Goal: Task Accomplishment & Management: Complete application form

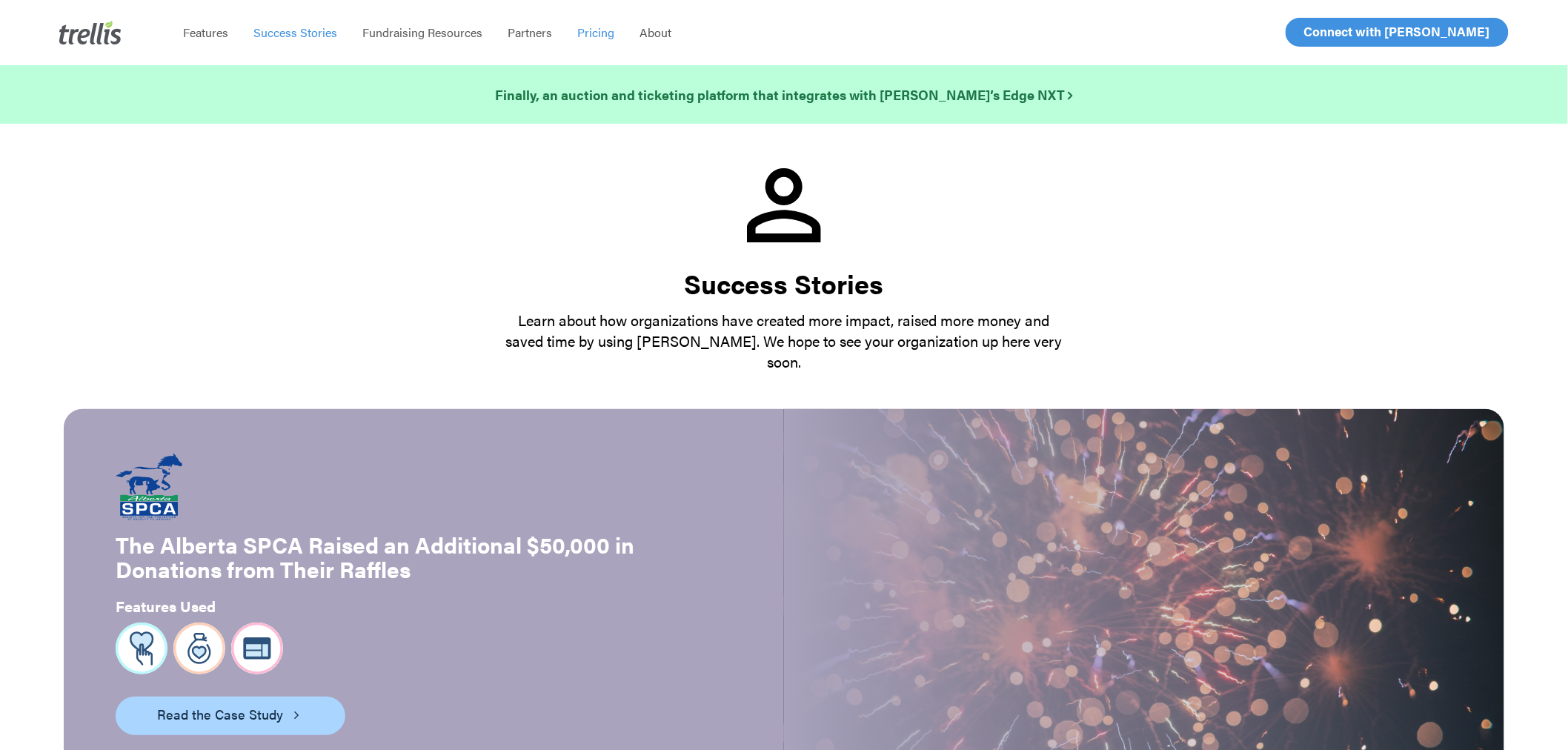
click at [586, 30] on span "Pricing" at bounding box center [596, 32] width 37 height 17
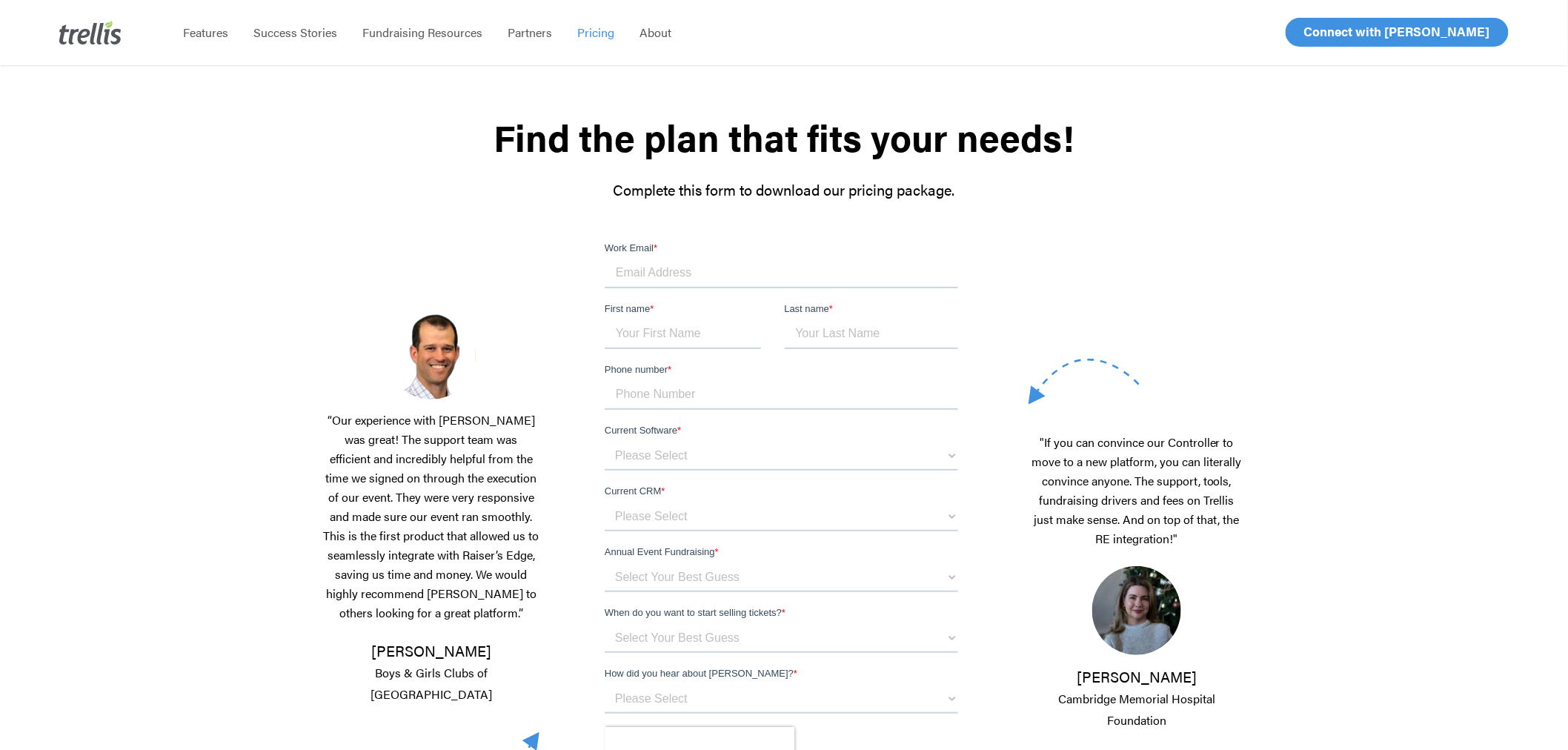
scroll to position [82, 0]
click at [772, 279] on input "Work Email *" at bounding box center [780, 271] width 354 height 29
type input "spinnock@niagaraparks.com"
type input "[PERSON_NAME]"
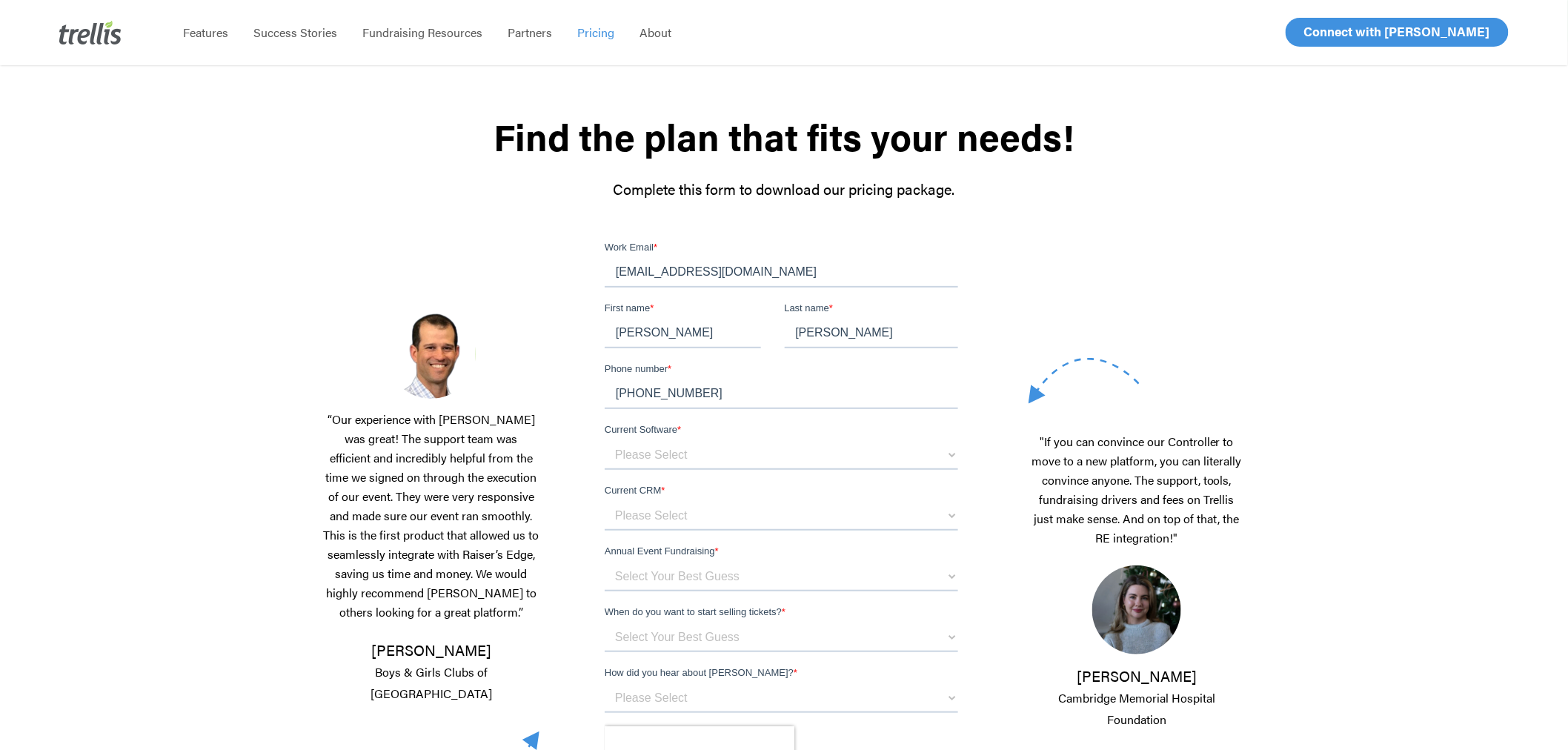
type input "647-999-2930"
click at [724, 456] on select "Please Select OneCause Givesmart GreaterGiving Givergy Other" at bounding box center [780, 453] width 354 height 29
click at [604, 439] on select "Please Select OneCause Givesmart GreaterGiving Givergy Other" at bounding box center [780, 453] width 354 height 29
click at [701, 513] on select "Please Select Blackbaud Raiser's Edge Salesforce Donor Perfect Veracross Virtuo…" at bounding box center [780, 514] width 354 height 29
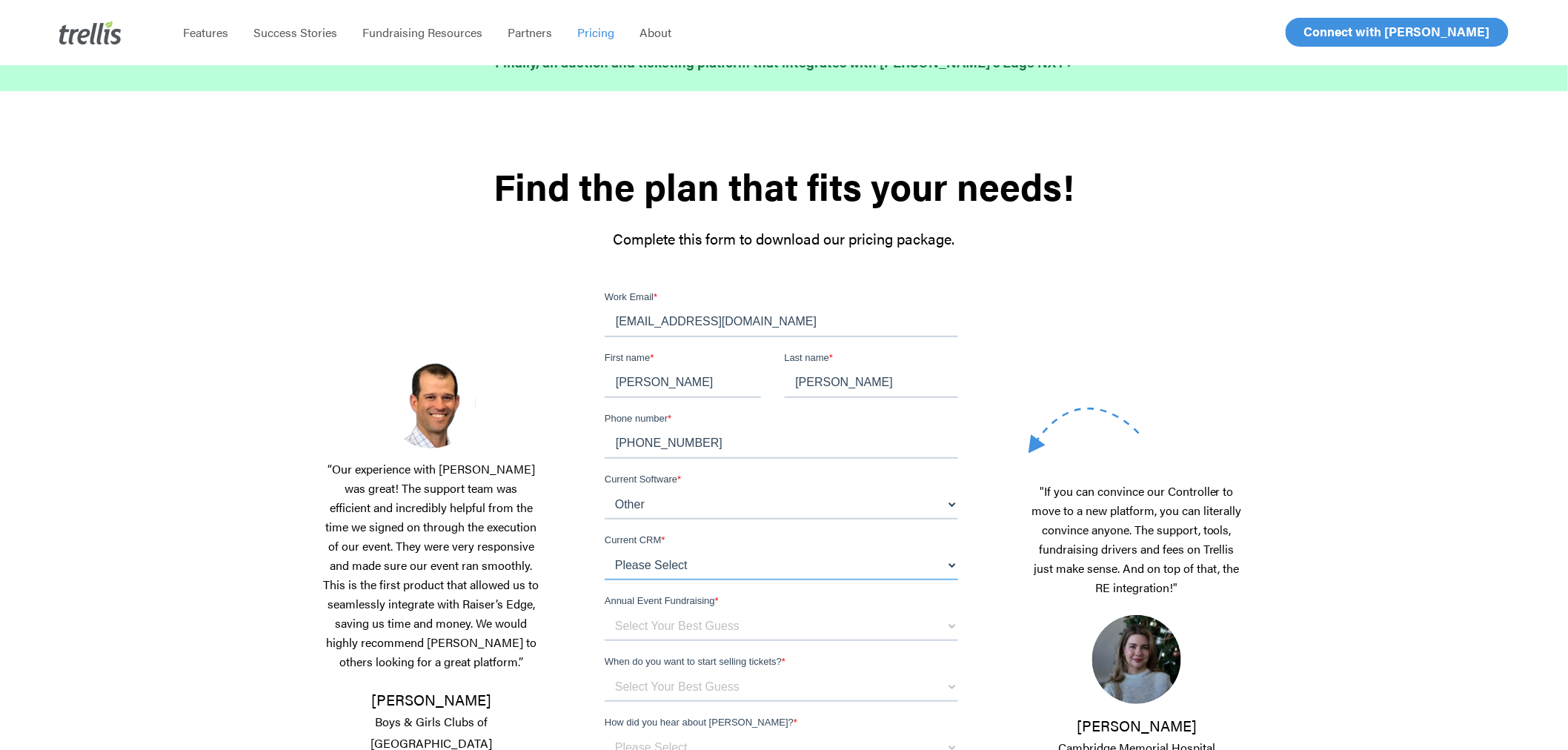
scroll to position [0, 0]
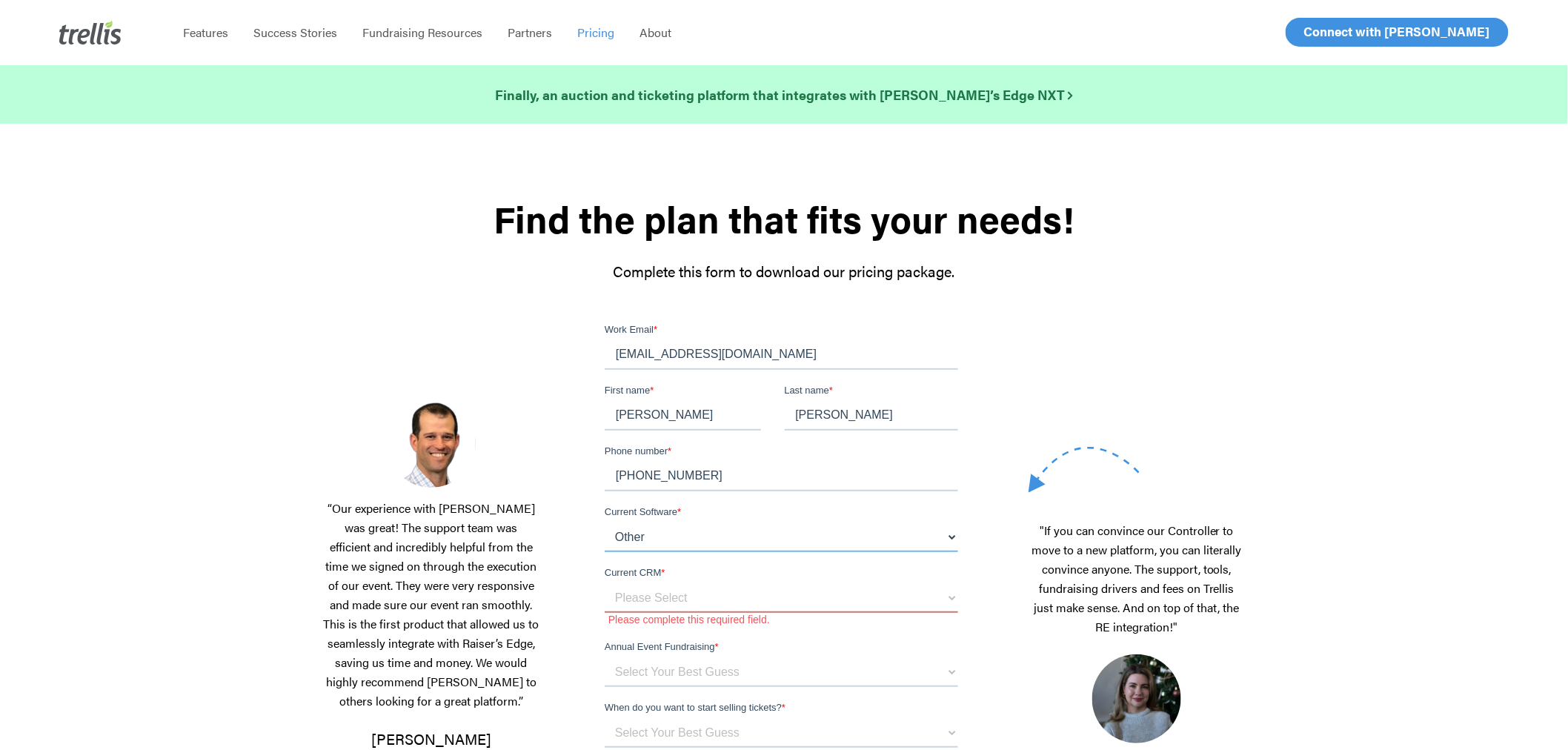
click at [698, 521] on select "Please Select OneCause Givesmart GreaterGiving Givergy Other" at bounding box center [780, 535] width 354 height 29
click at [604, 521] on select "Please Select OneCause Givesmart GreaterGiving Givergy Other" at bounding box center [780, 535] width 354 height 29
click at [672, 605] on select "Please Select Blackbaud Raiser's Edge Salesforce Donor Perfect Veracross Virtuo…" at bounding box center [780, 597] width 354 height 29
click at [571, 434] on div at bounding box center [783, 631] width 451 height 620
click at [953, 538] on select "Please Select OneCause Givesmart GreaterGiving Givergy Other" at bounding box center [780, 535] width 354 height 29
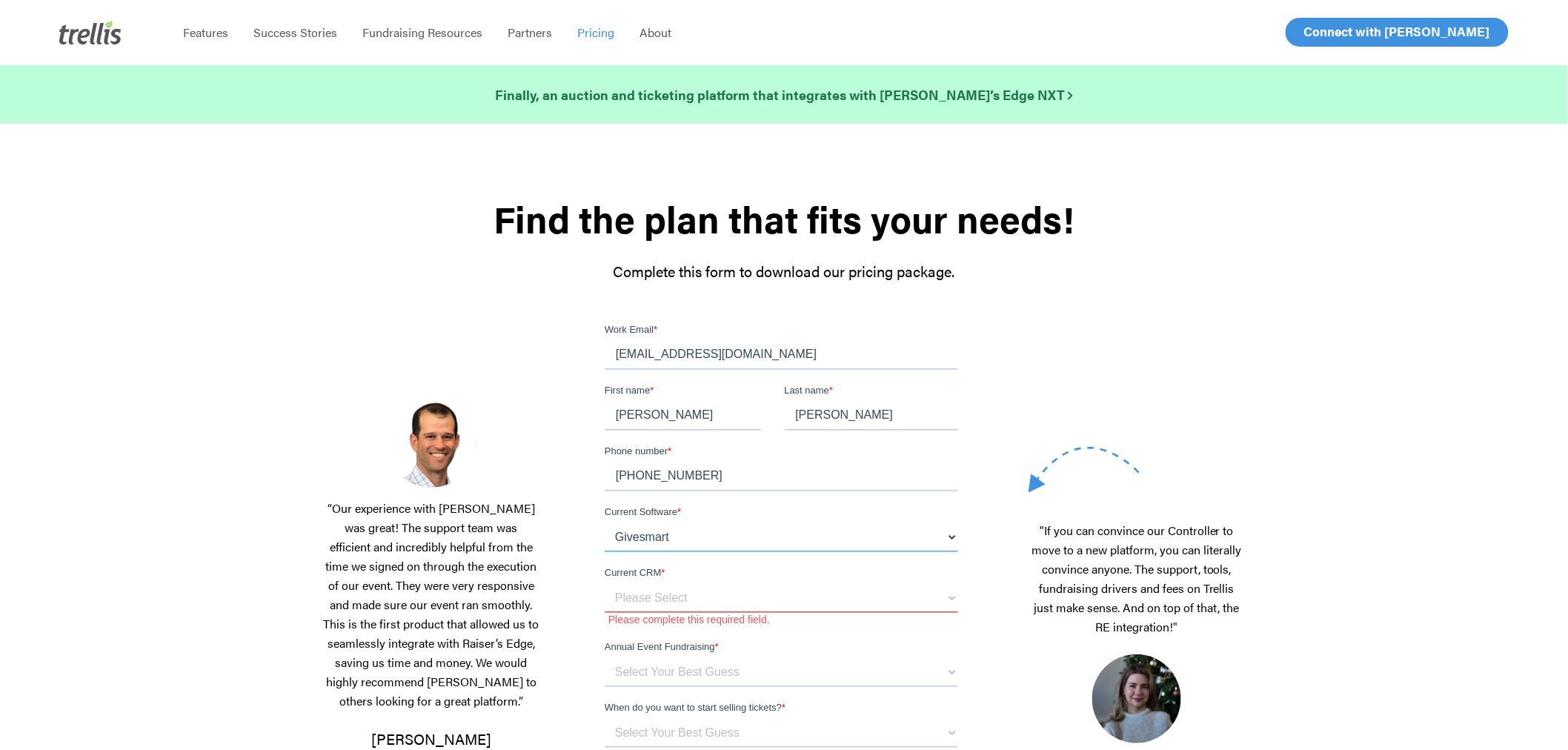
select select "Givergy"
click at [604, 521] on select "Please Select OneCause Givesmart GreaterGiving Givergy Other" at bounding box center [780, 535] width 354 height 29
click at [766, 583] on select "Please Select Blackbaud Raiser's Edge Salesforce Donor Perfect Veracross Virtuo…" at bounding box center [780, 597] width 354 height 29
select select "Other"
click at [604, 582] on select "Please Select Blackbaud Raiser's Edge Salesforce Donor Perfect Veracross Virtuo…" at bounding box center [780, 597] width 354 height 29
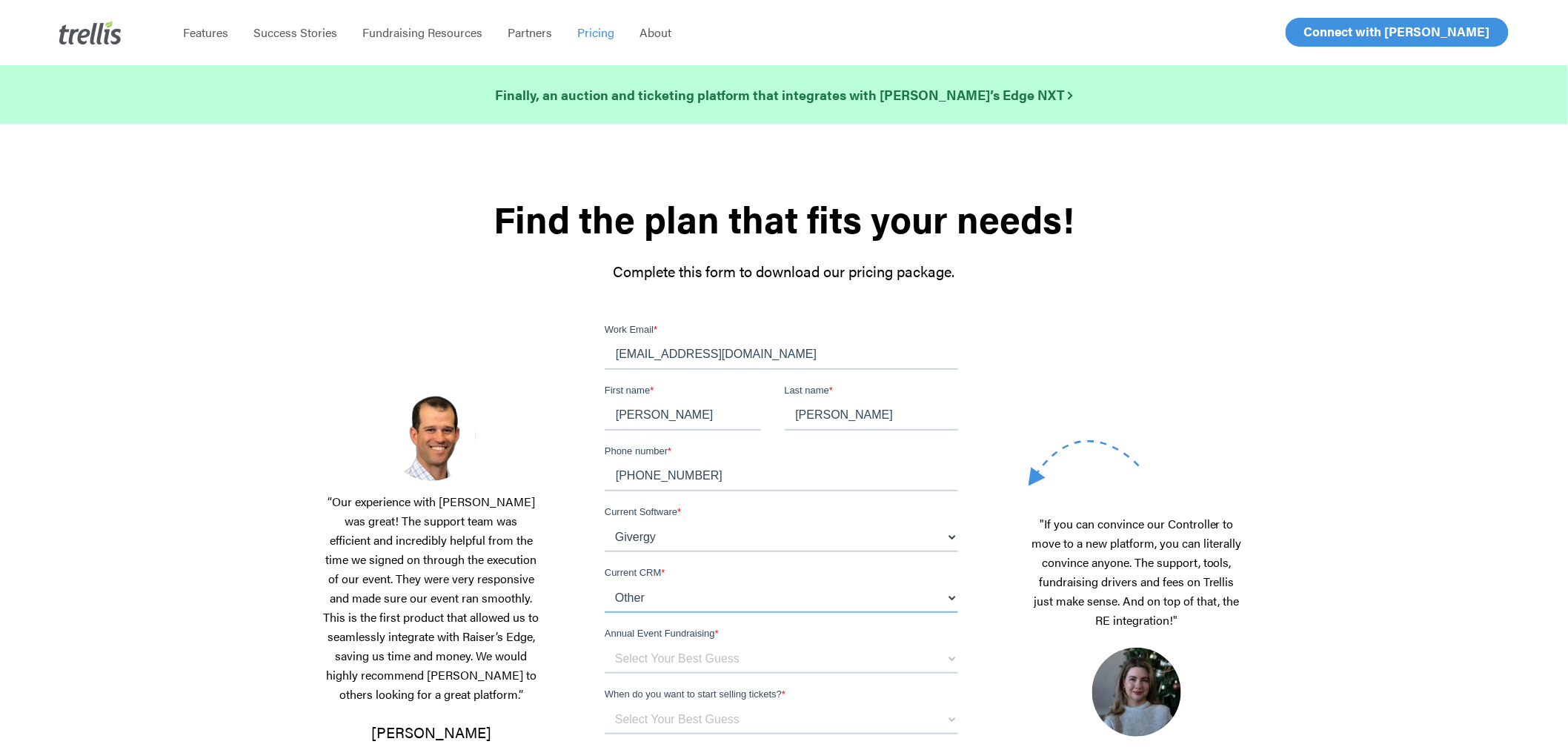
click at [733, 605] on select "Please Select Blackbaud Raiser's Edge Salesforce Donor Perfect Veracross Virtuo…" at bounding box center [780, 597] width 354 height 29
click at [733, 601] on select "Please Select Blackbaud Raiser's Edge Salesforce Donor Perfect Veracross Virtuo…" at bounding box center [780, 597] width 354 height 29
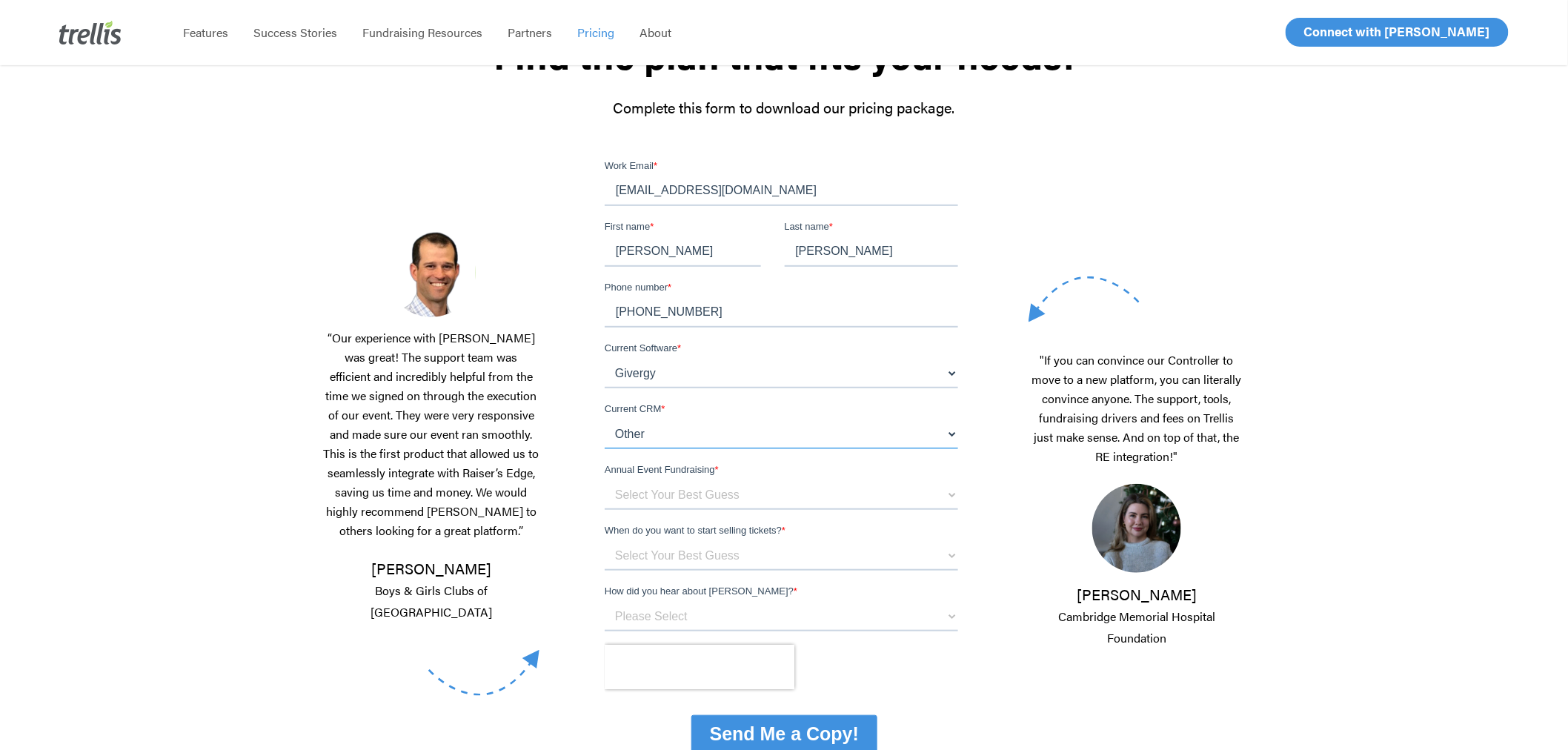
scroll to position [164, 0]
click at [945, 495] on select "Select Your Best Guess below $150k per year $150k - $500k $500k+" at bounding box center [780, 493] width 354 height 29
select select "below $150k per year"
click at [604, 479] on select "Select Your Best Guess below $150k per year $150k - $500k $500k+" at bounding box center [780, 493] width 354 height 29
click at [959, 558] on div "When do you want to start selling tickets? * Select Your Best Guess Unsure 1 - …" at bounding box center [783, 544] width 359 height 47
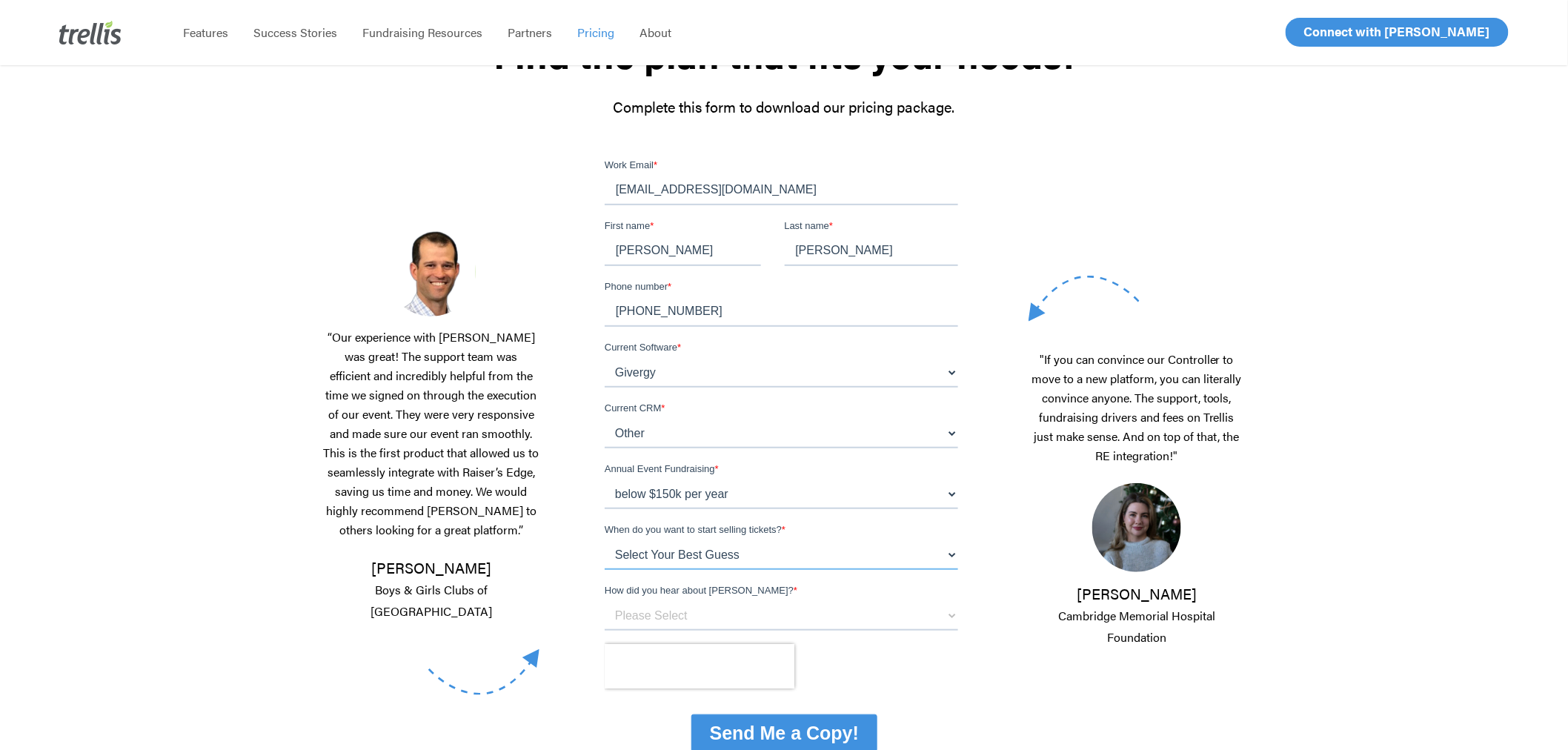
click at [955, 555] on select "Select Your Best Guess Unsure 1 - 3 months 3 - 6 months 6 months + Immediately" at bounding box center [780, 553] width 354 height 29
select select "1 - 3 months"
click at [604, 539] on select "Select Your Best Guess Unsure 1 - 3 months 3 - 6 months 6 months + Immediately" at bounding box center [780, 553] width 354 height 29
click at [953, 615] on select "Please Select Referral From a Friend Attended an Event that Used Trellis Blackb…" at bounding box center [780, 614] width 354 height 29
select select "Other"
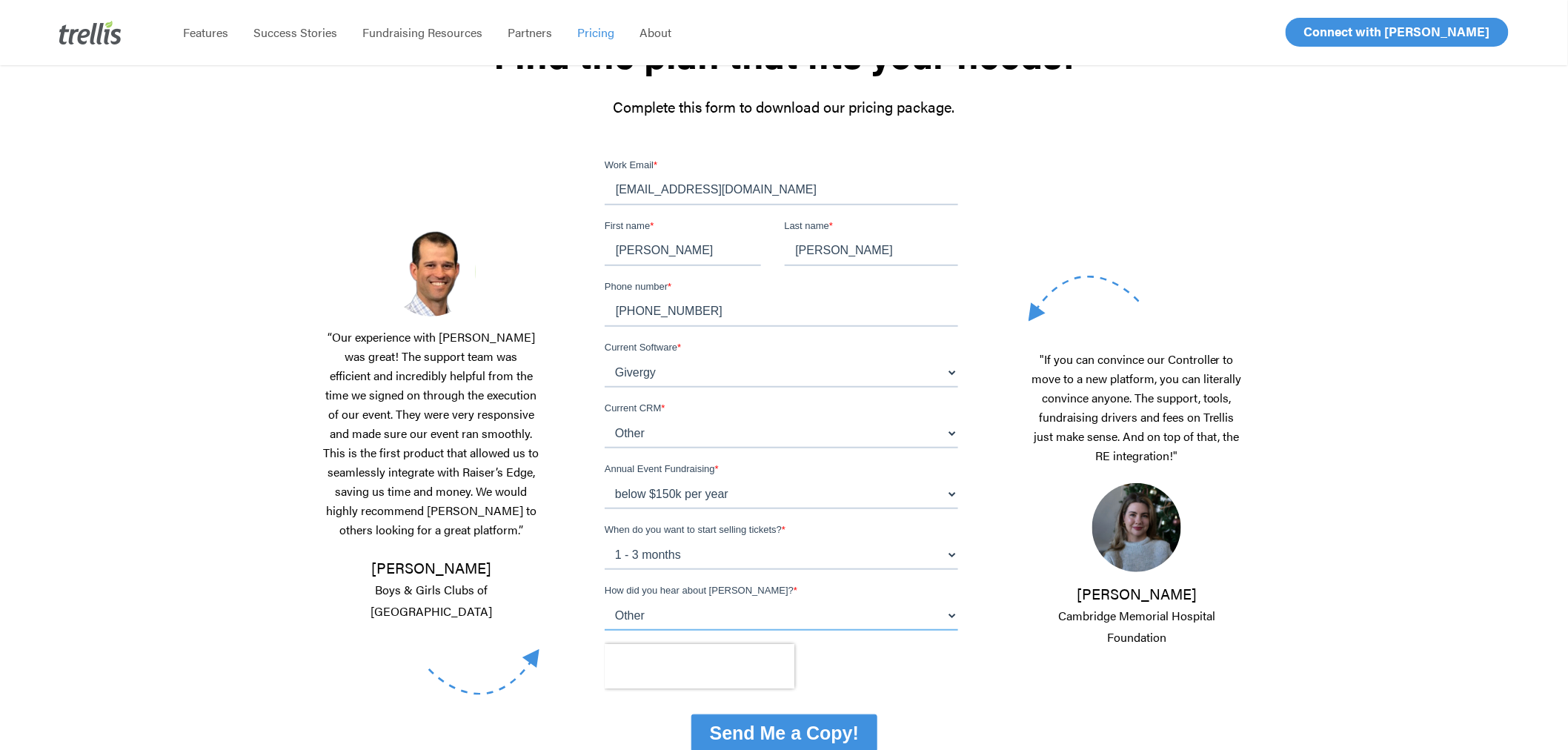
click at [604, 600] on select "Please Select Referral From a Friend Attended an Event that Used Trellis Blackb…" at bounding box center [780, 614] width 354 height 29
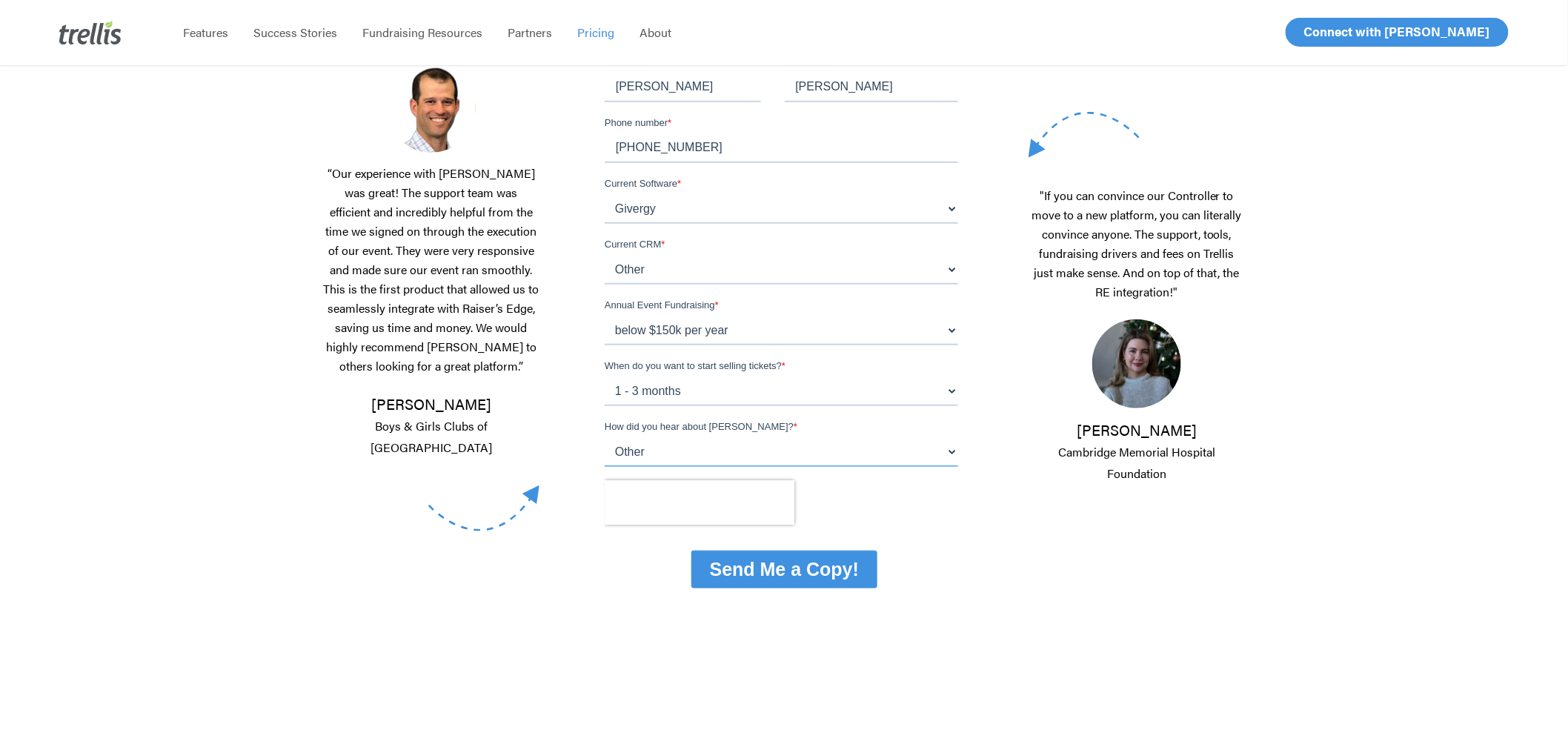
scroll to position [329, 0]
click at [835, 574] on input "Send Me a Copy!" at bounding box center [784, 568] width 186 height 38
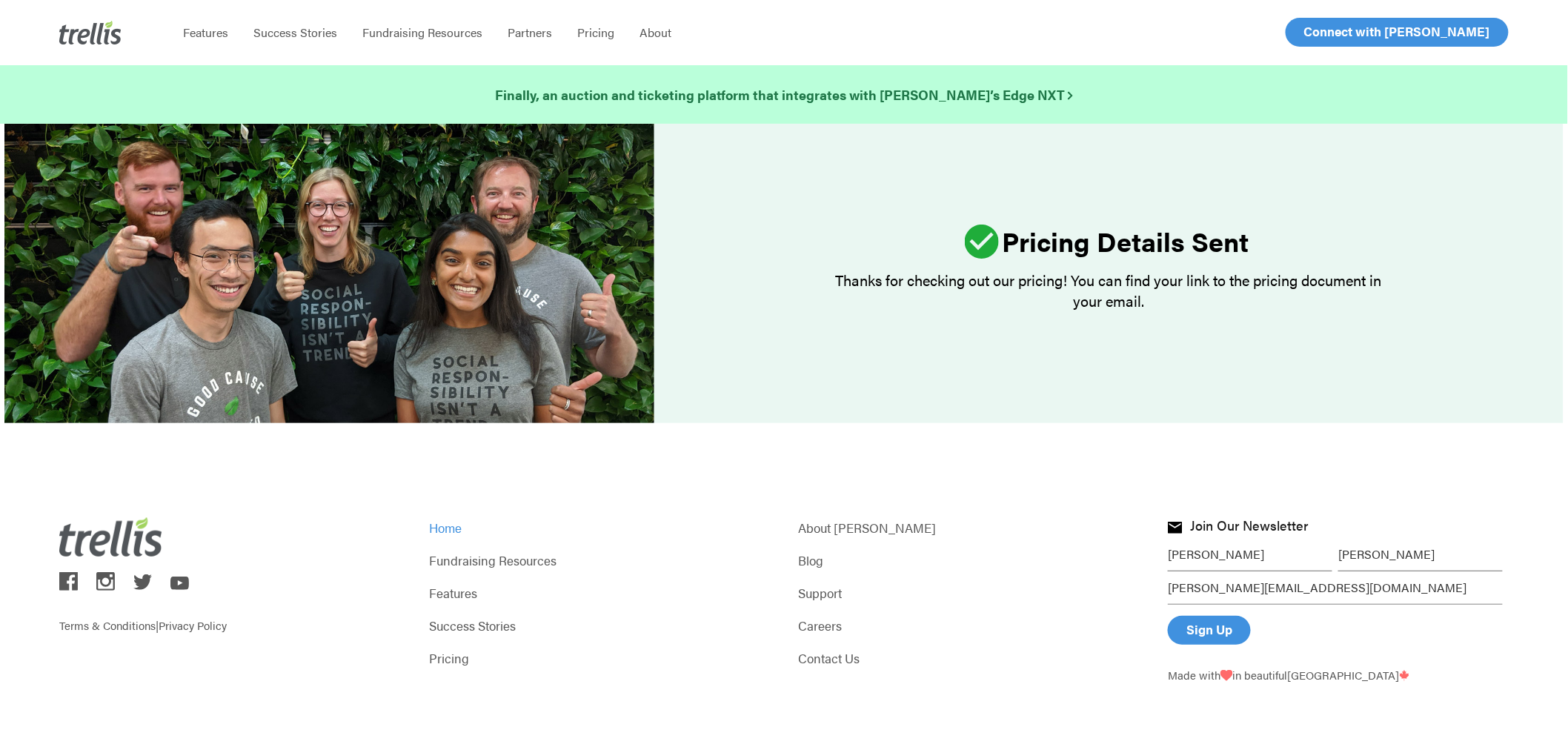
click at [453, 526] on link "Home" at bounding box center [600, 527] width 341 height 20
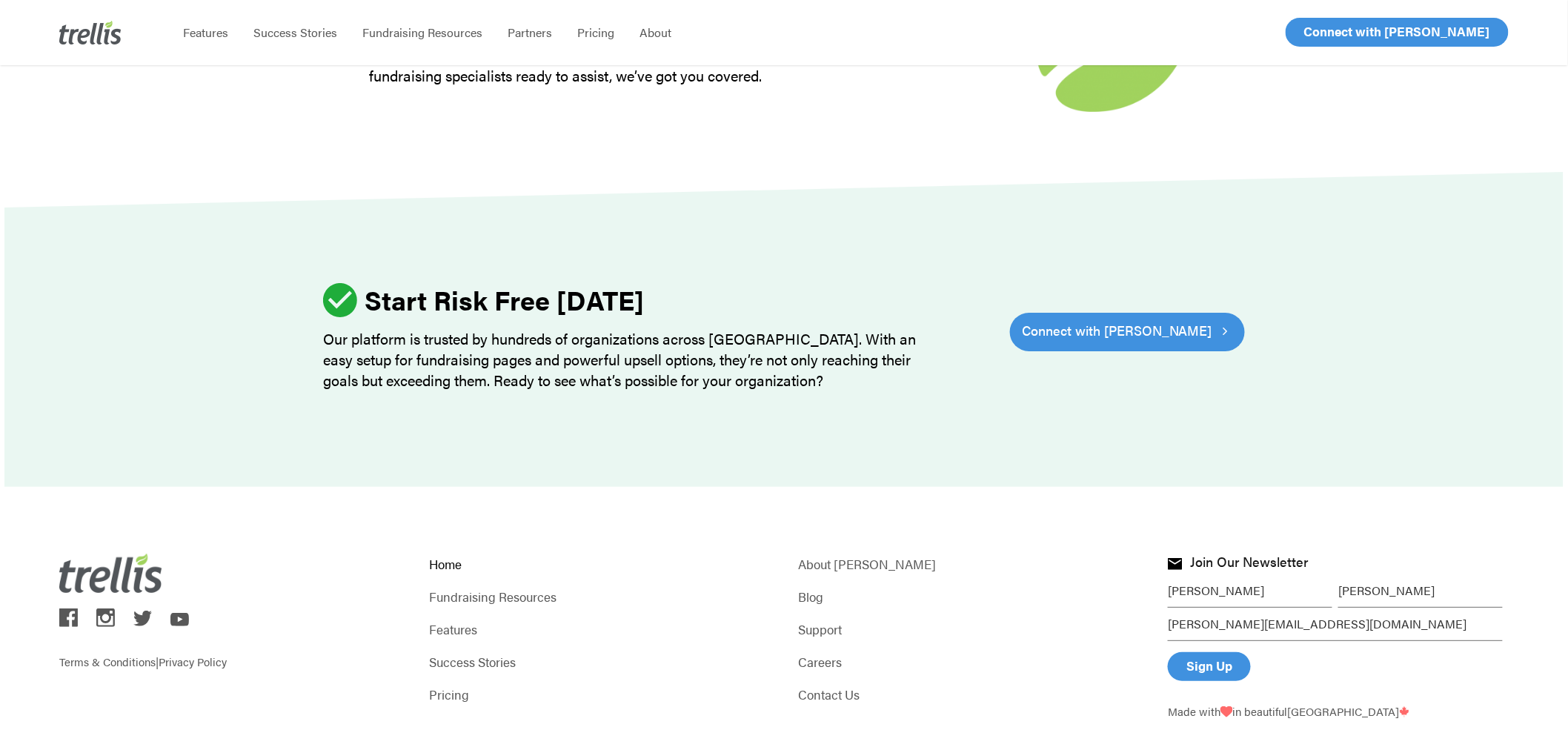
scroll to position [4541, 0]
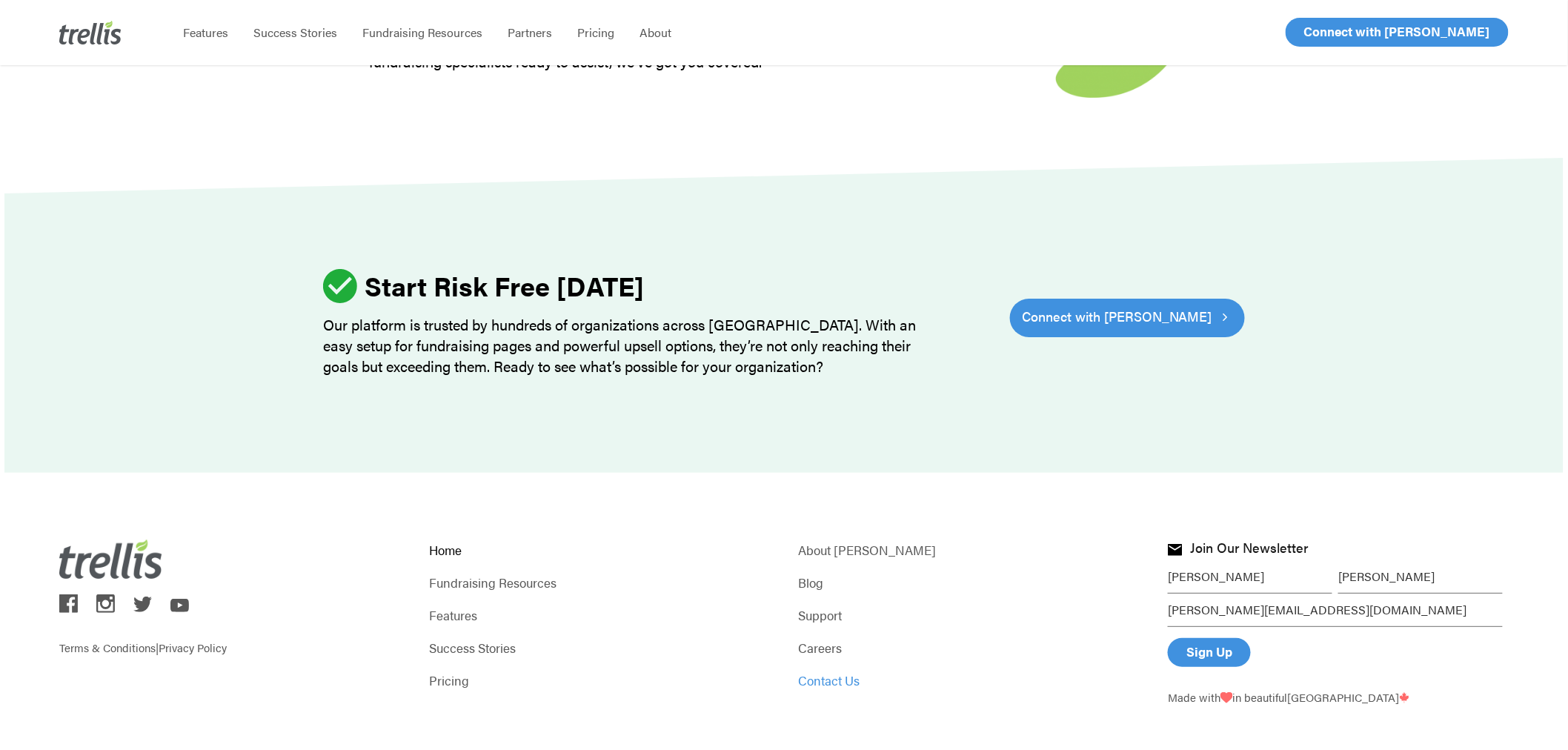
click at [817, 669] on link "Contact Us" at bounding box center [969, 679] width 341 height 20
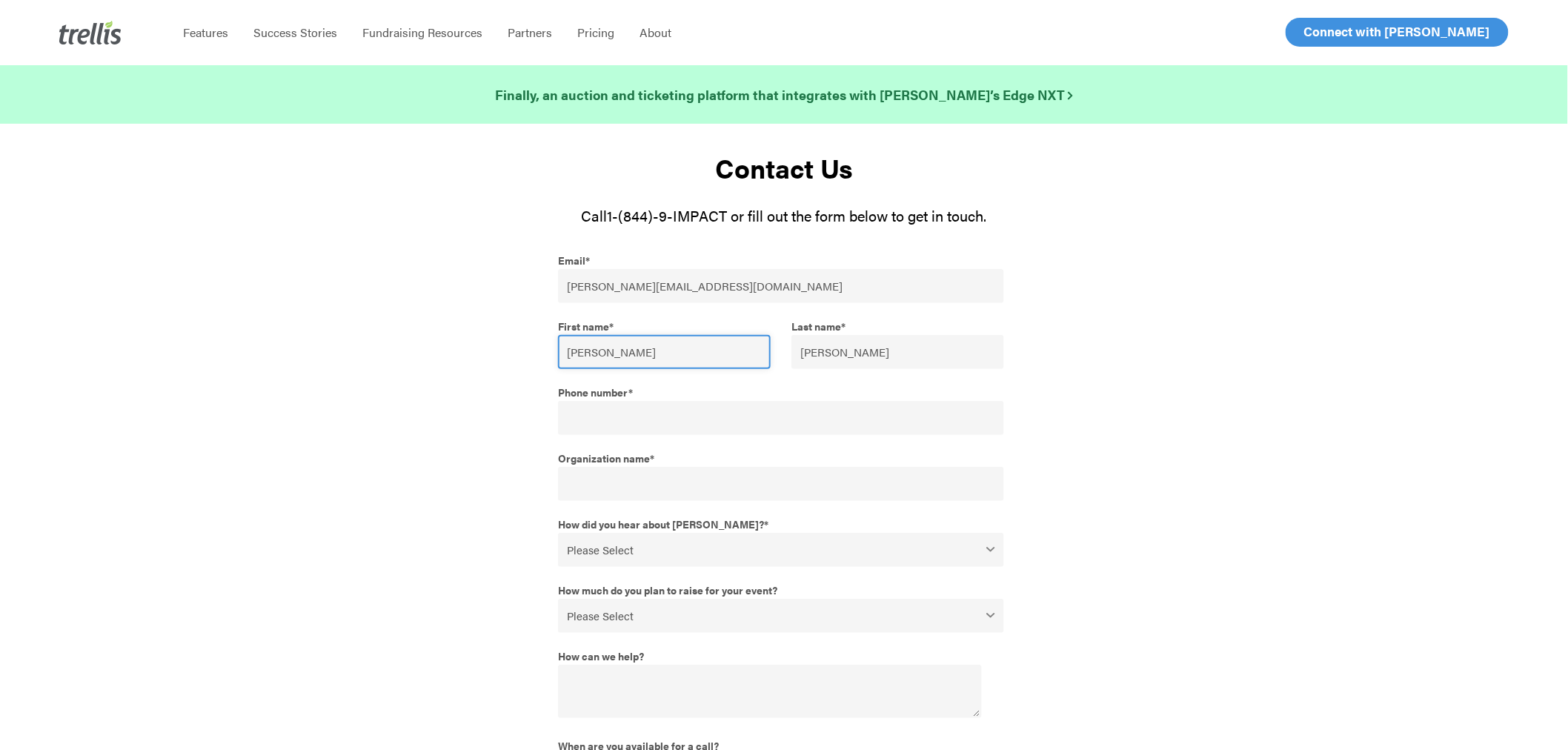
click at [653, 359] on input "[PERSON_NAME]" at bounding box center [664, 352] width 213 height 34
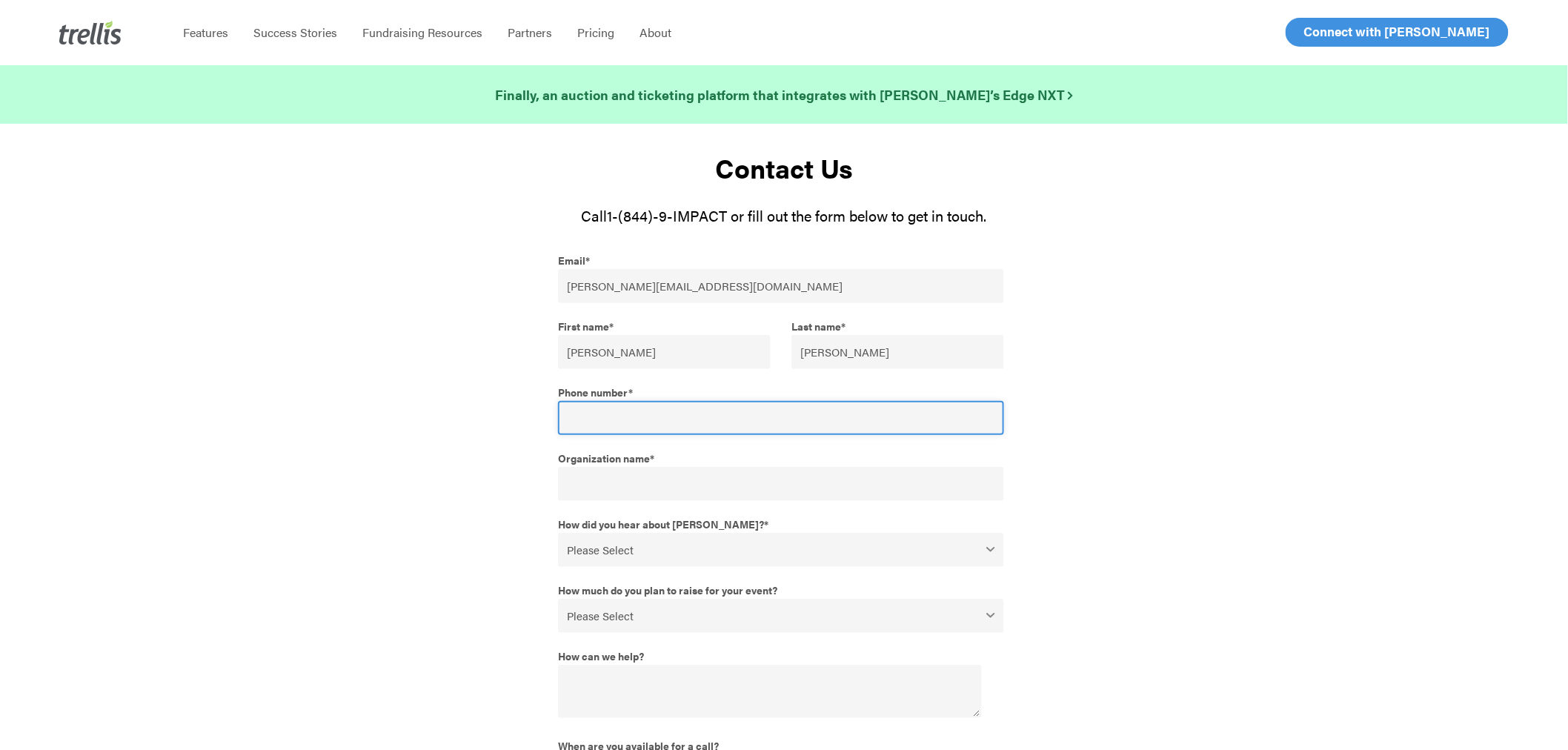
click at [671, 423] on input "Phone number *" at bounding box center [780, 418] width 446 height 34
type input "6479992930"
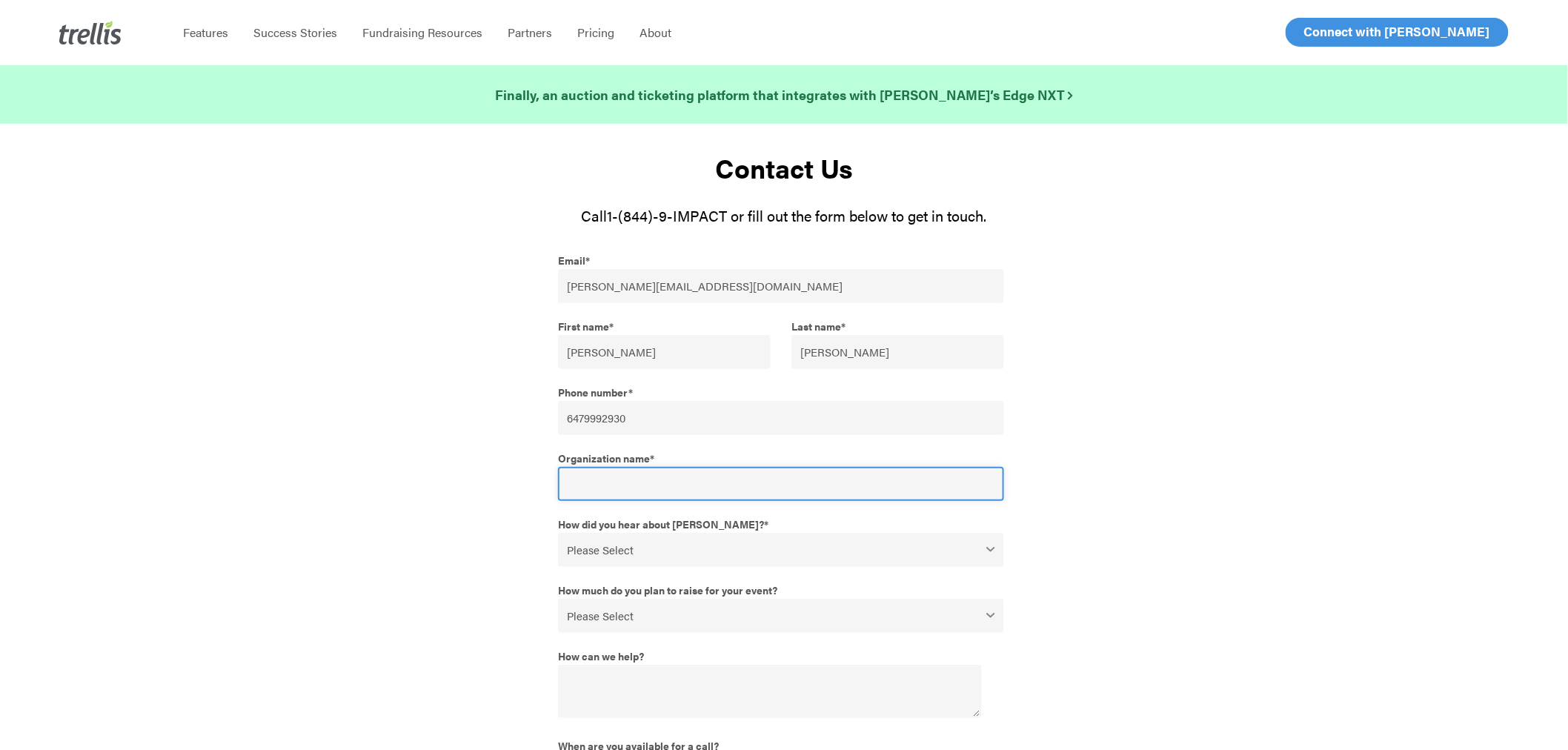
click at [645, 480] on input "Organization name *" at bounding box center [780, 483] width 446 height 34
type input "Niagara Parks Foundation"
click at [994, 543] on select "Please Select Webinar or Conference Social Media Google Search Google Ad Referr…" at bounding box center [780, 550] width 446 height 34
select select "Referral from a friend"
click at [558, 533] on select "Please Select Webinar or Conference Social Media Google Search Google Ad Referr…" at bounding box center [780, 550] width 446 height 34
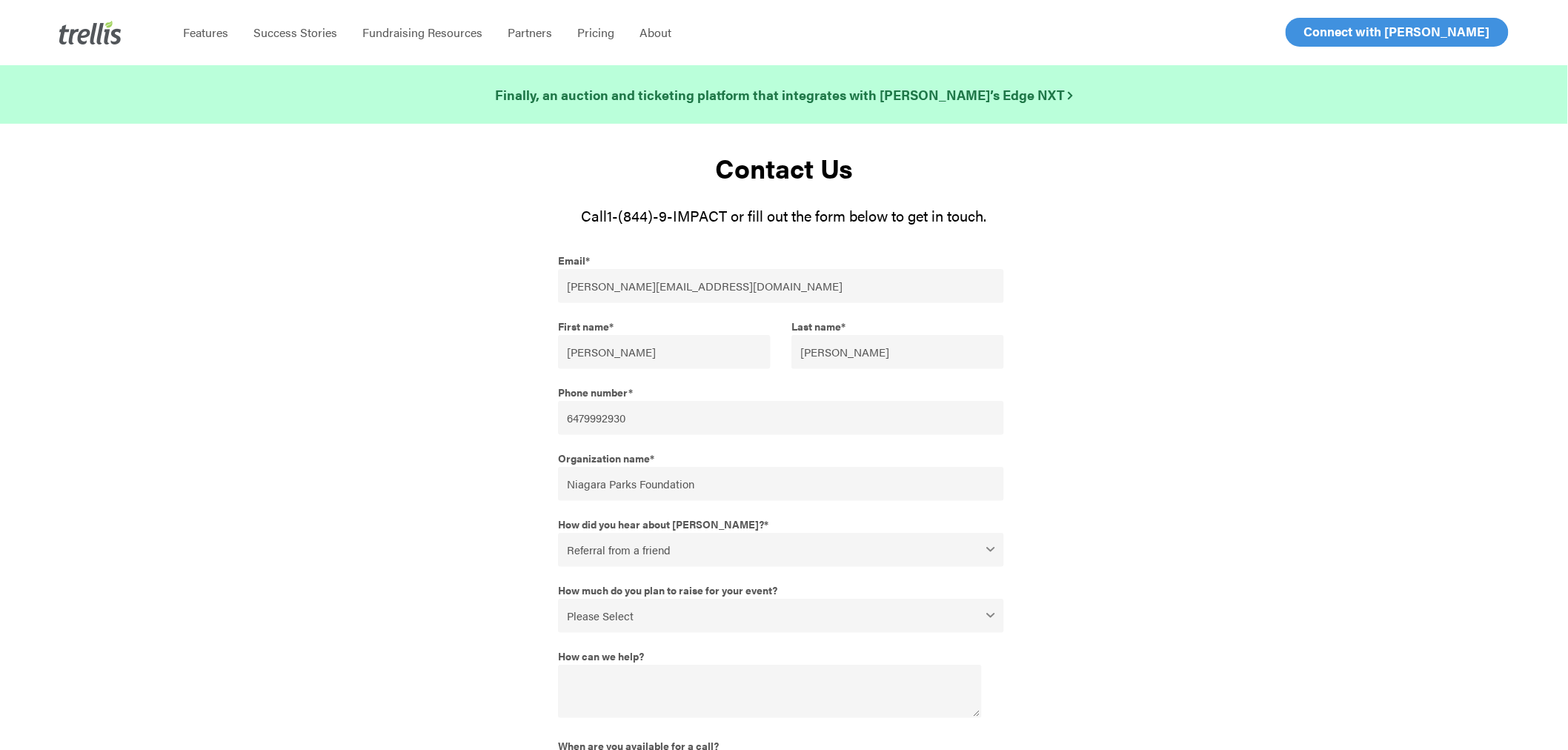
click at [993, 605] on select "Please Select $0 - $49,999 $50,000 - $99,999 $100,000 - $249,999 $250,000 - $49…" at bounding box center [780, 615] width 446 height 34
select select "$0 - $49,999"
click at [558, 598] on select "Please Select $0 - $49,999 $50,000 - $99,999 $100,000 - $249,999 $250,000 - $49…" at bounding box center [780, 615] width 446 height 34
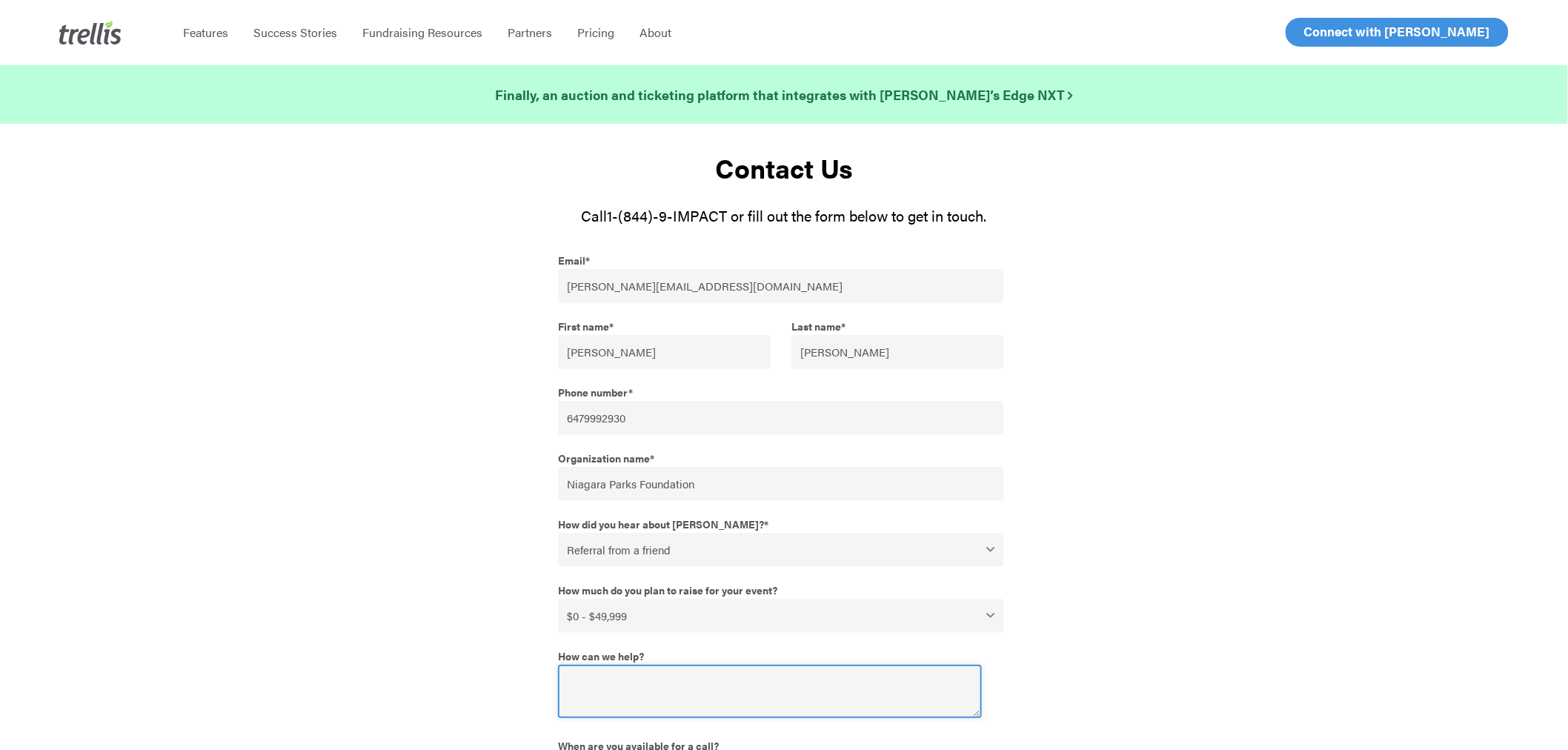
click at [872, 669] on textarea "How can we help?" at bounding box center [769, 691] width 423 height 53
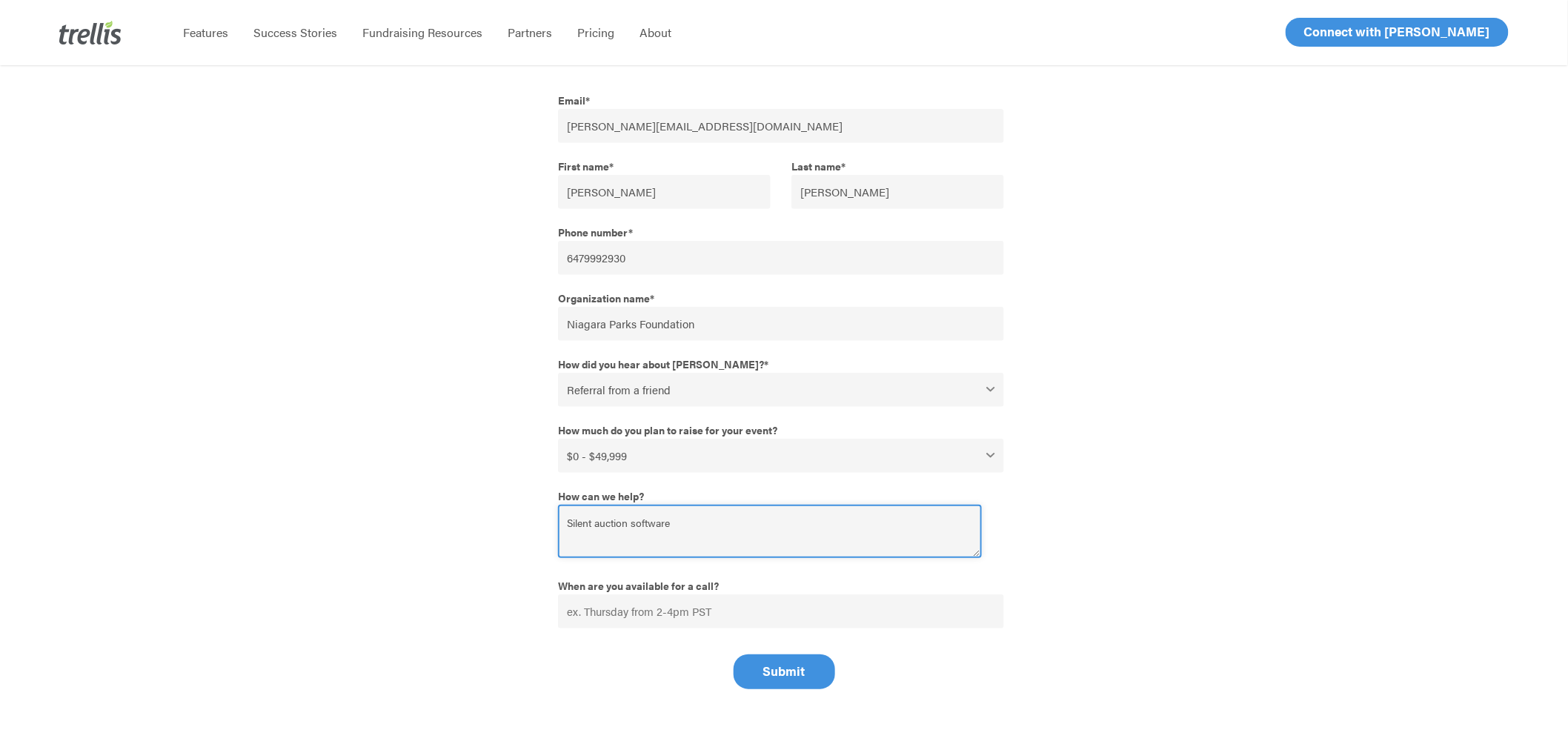
scroll to position [164, 0]
type textarea "Silent auction software"
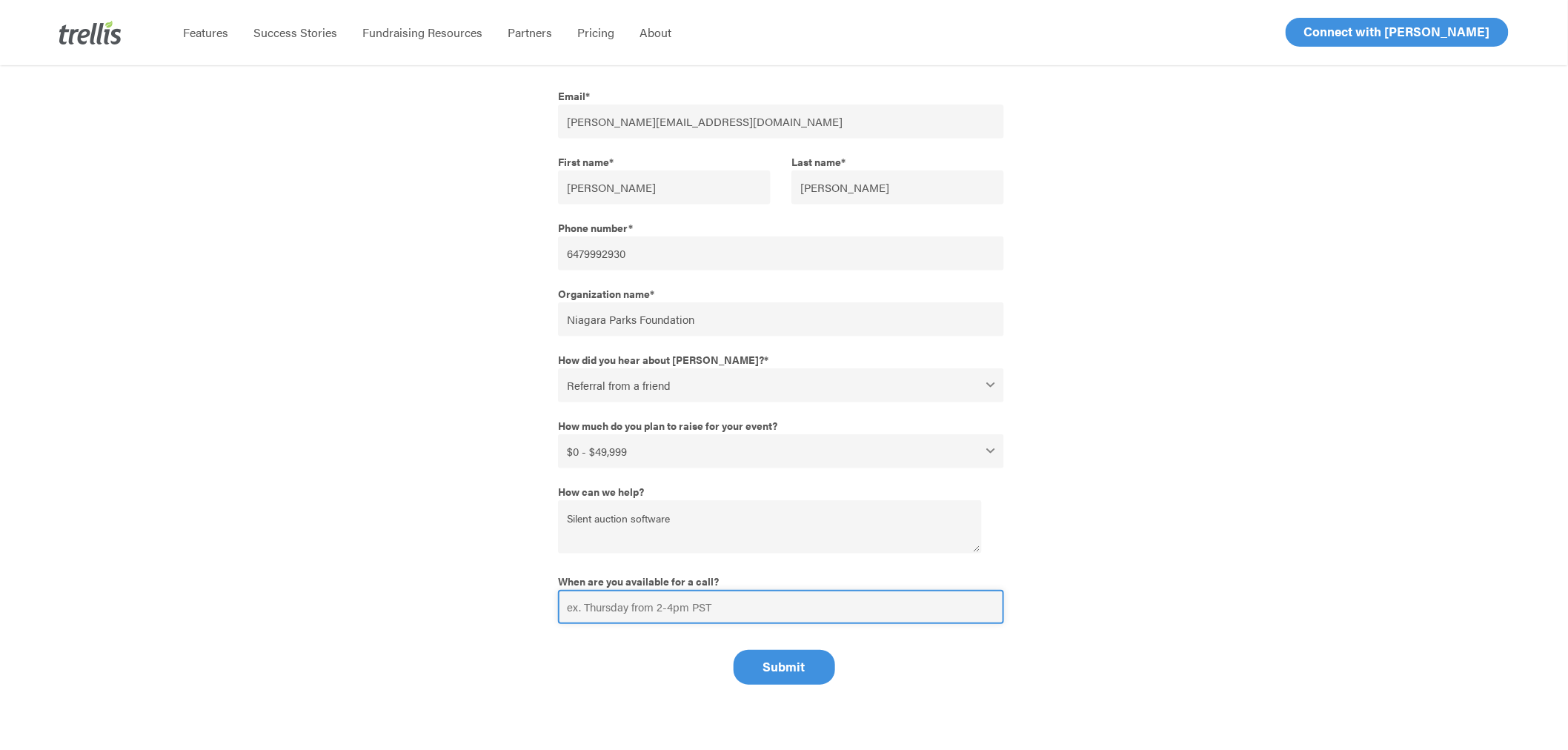
drag, startPoint x: 784, startPoint y: 601, endPoint x: 592, endPoint y: 601, distance: 192.0
click at [592, 601] on input "When are you available for a call?" at bounding box center [780, 606] width 446 height 34
drag, startPoint x: 566, startPoint y: 595, endPoint x: 715, endPoint y: 591, distance: 149.1
click at [715, 591] on input "When are you available for a call?" at bounding box center [780, 606] width 446 height 34
type input "Most mornings, Eastern Standard time"
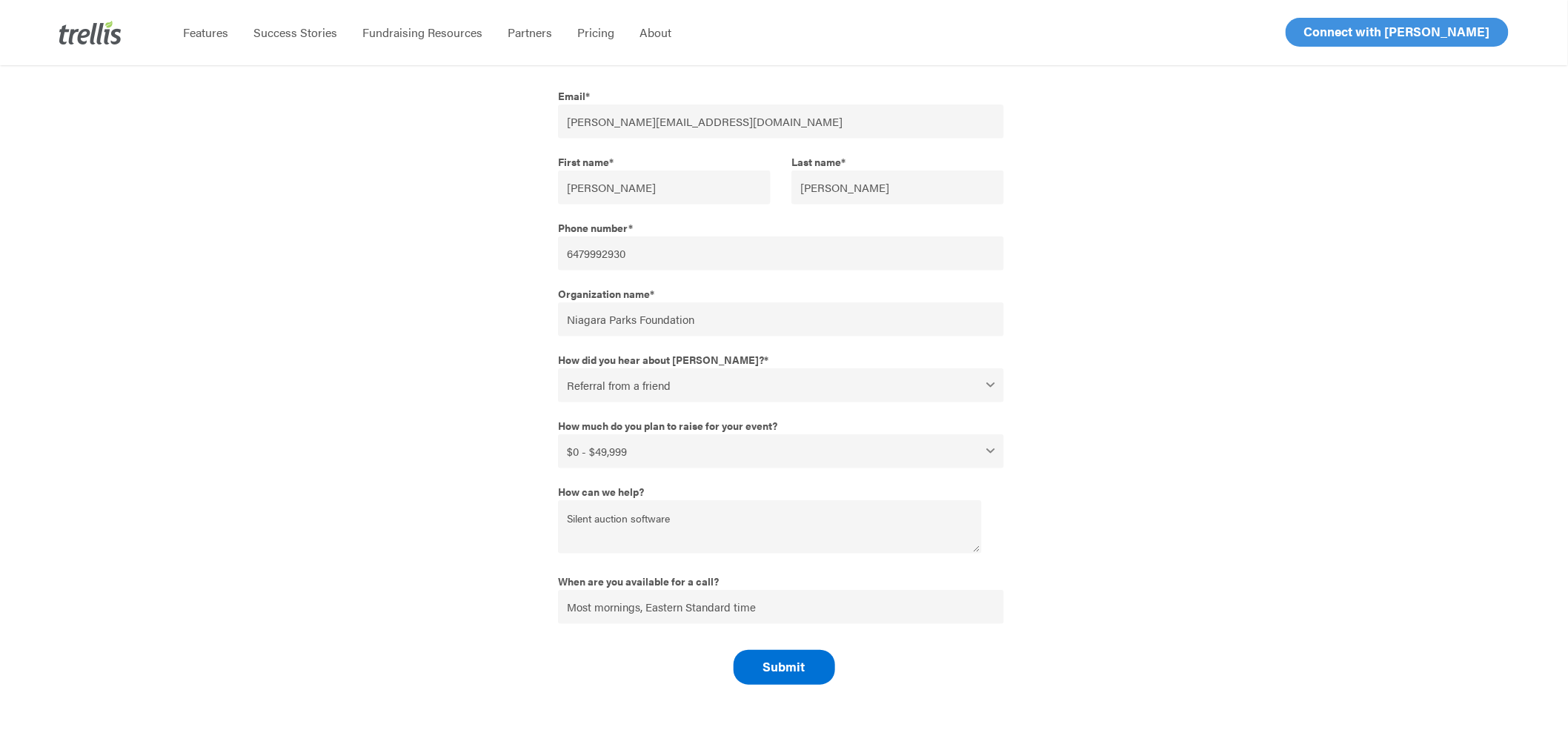
click at [804, 652] on input "Submit" at bounding box center [784, 667] width 101 height 35
